Goal: Task Accomplishment & Management: Use online tool/utility

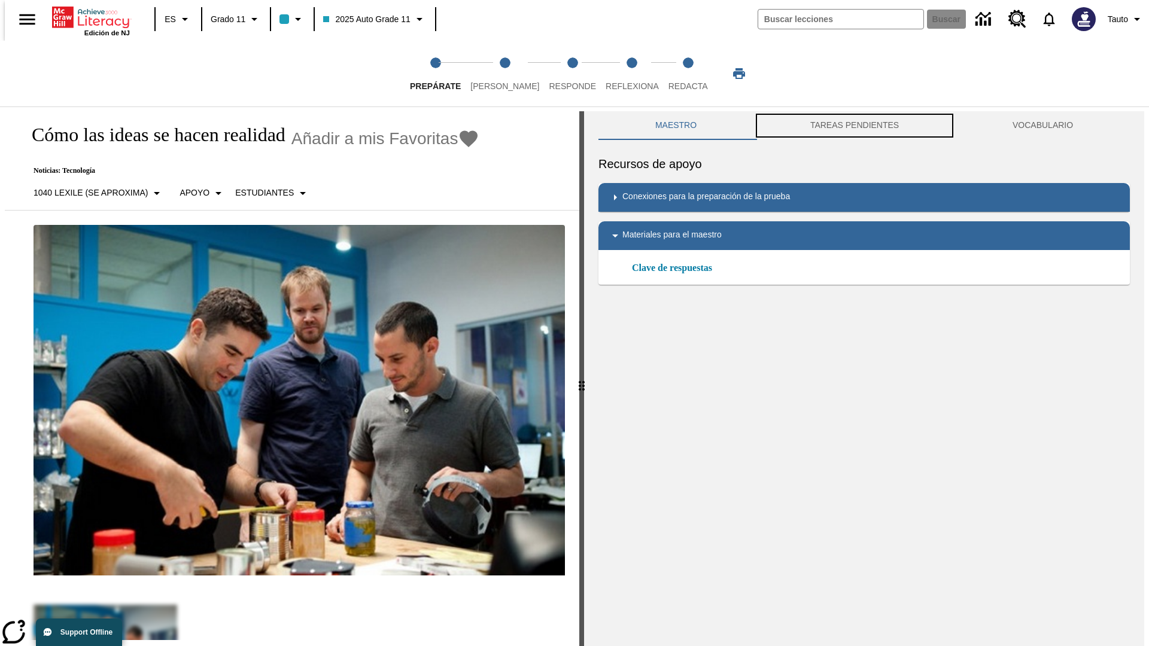
click at [855, 126] on button "TAREAS PENDIENTES" at bounding box center [854, 125] width 202 height 29
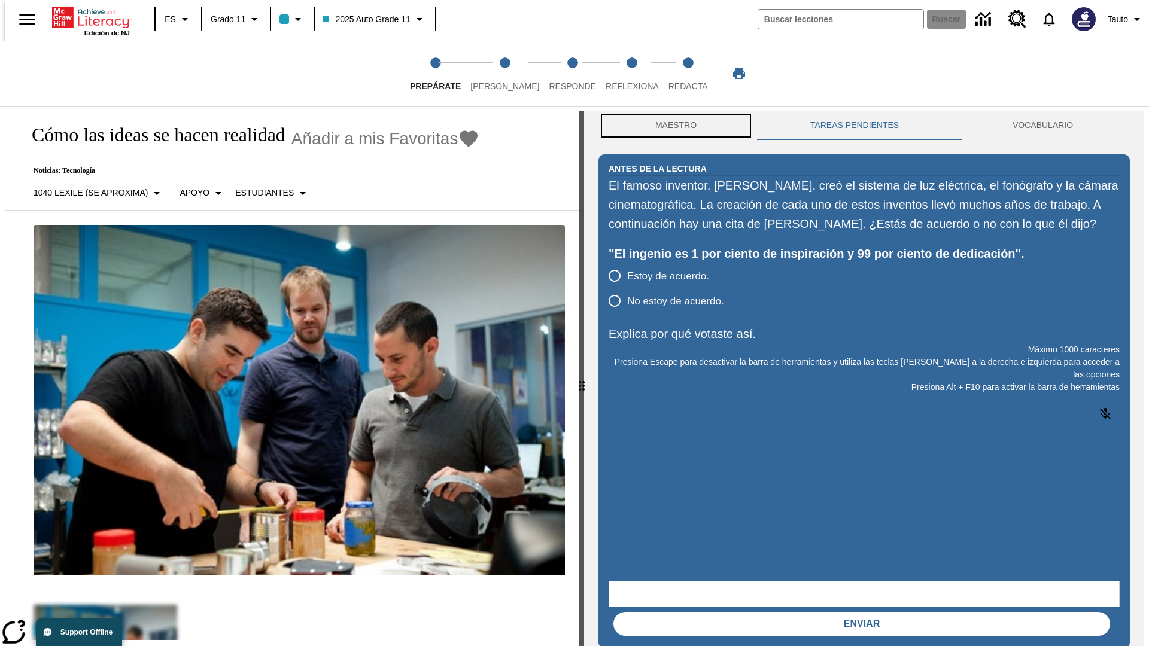
scroll to position [1, 0]
